Goal: Navigation & Orientation: Locate item on page

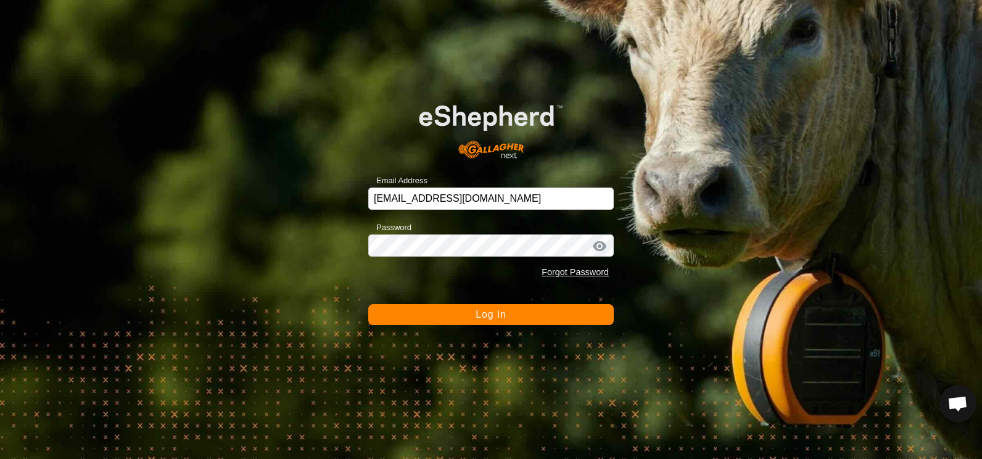
click at [495, 320] on button "Log In" at bounding box center [491, 314] width 246 height 21
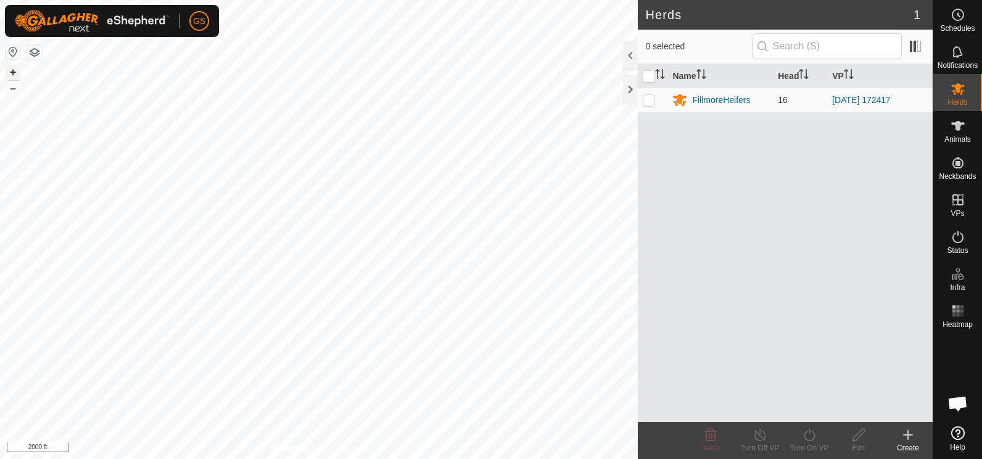
click at [15, 74] on button "+" at bounding box center [13, 72] width 15 height 15
click at [12, 72] on button "+" at bounding box center [13, 72] width 15 height 15
click at [11, 72] on button "+" at bounding box center [13, 72] width 15 height 15
click at [12, 68] on button "+" at bounding box center [13, 72] width 15 height 15
click at [12, 71] on button "+" at bounding box center [13, 72] width 15 height 15
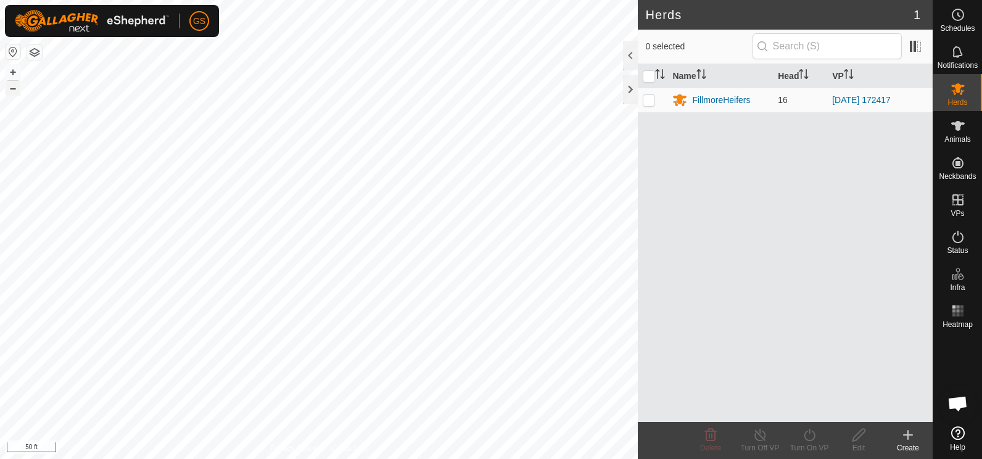
click at [15, 89] on button "–" at bounding box center [13, 88] width 15 height 15
click at [17, 94] on button "–" at bounding box center [13, 88] width 15 height 15
click at [10, 72] on button "+" at bounding box center [13, 72] width 15 height 15
click at [11, 70] on button "+" at bounding box center [13, 72] width 15 height 15
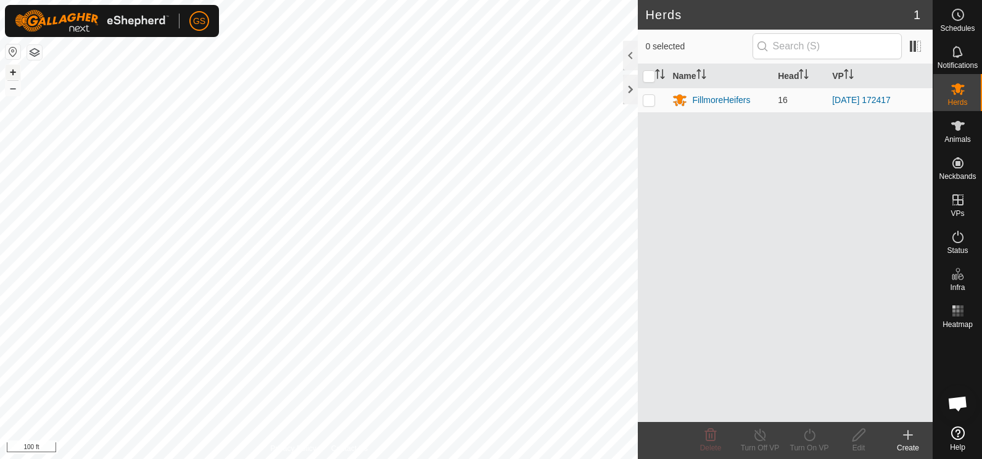
click at [15, 70] on button "+" at bounding box center [13, 72] width 15 height 15
click at [12, 89] on button "–" at bounding box center [13, 88] width 15 height 15
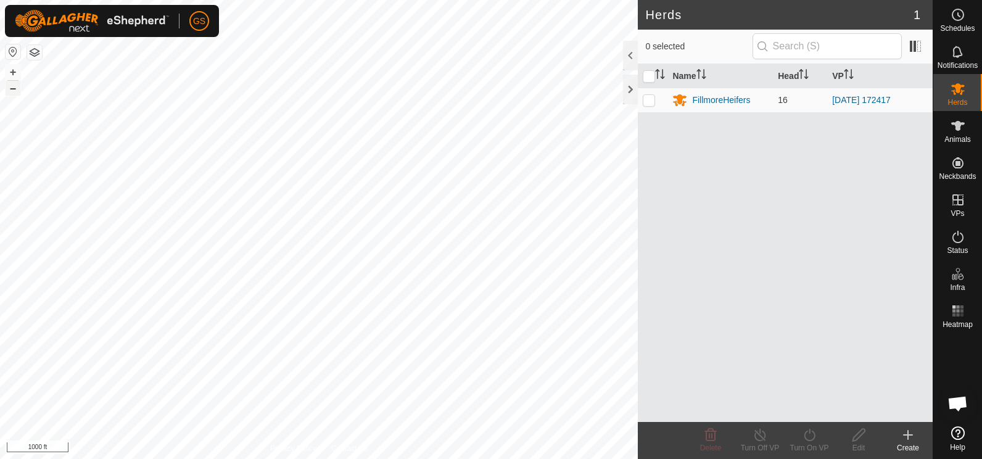
click at [12, 89] on button "–" at bounding box center [13, 88] width 15 height 15
